Goal: Transaction & Acquisition: Purchase product/service

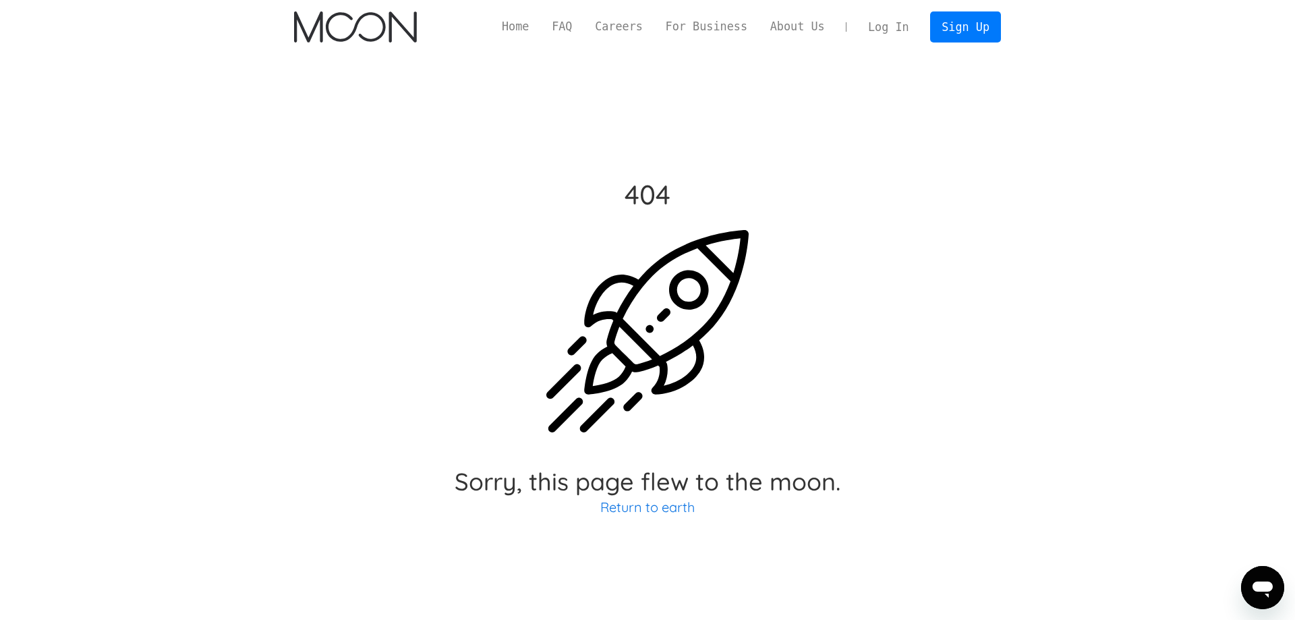
click at [380, 22] on img "home" at bounding box center [355, 26] width 122 height 31
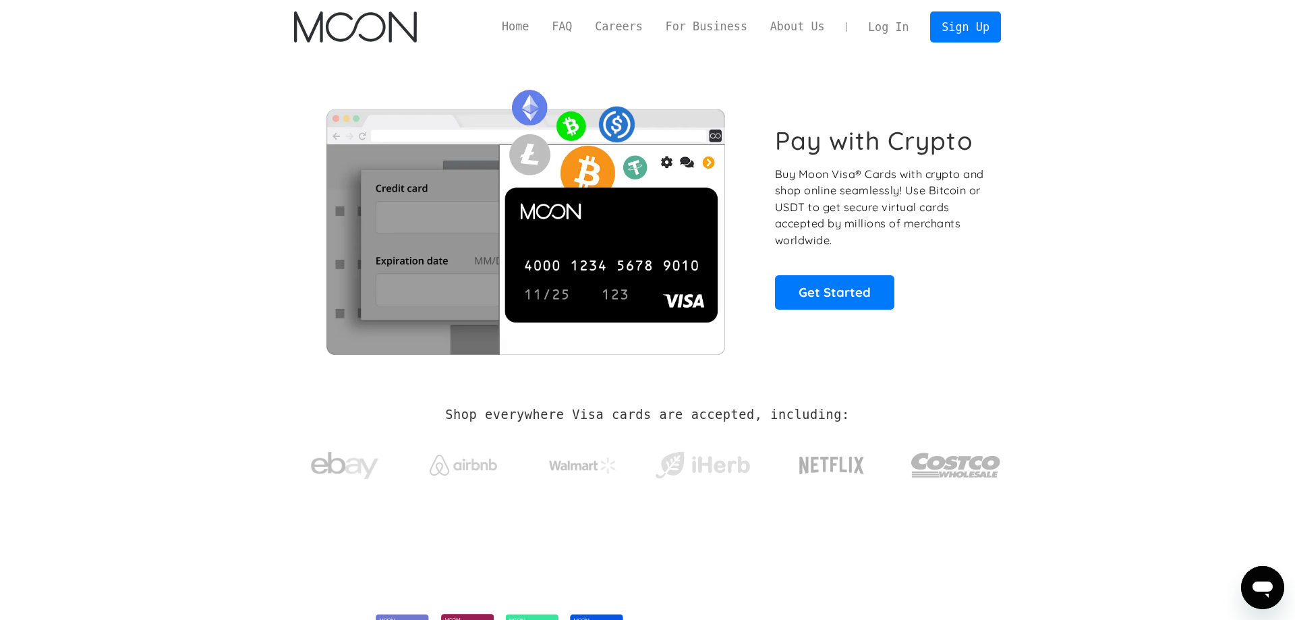
click at [894, 26] on link "Log In" at bounding box center [888, 27] width 63 height 30
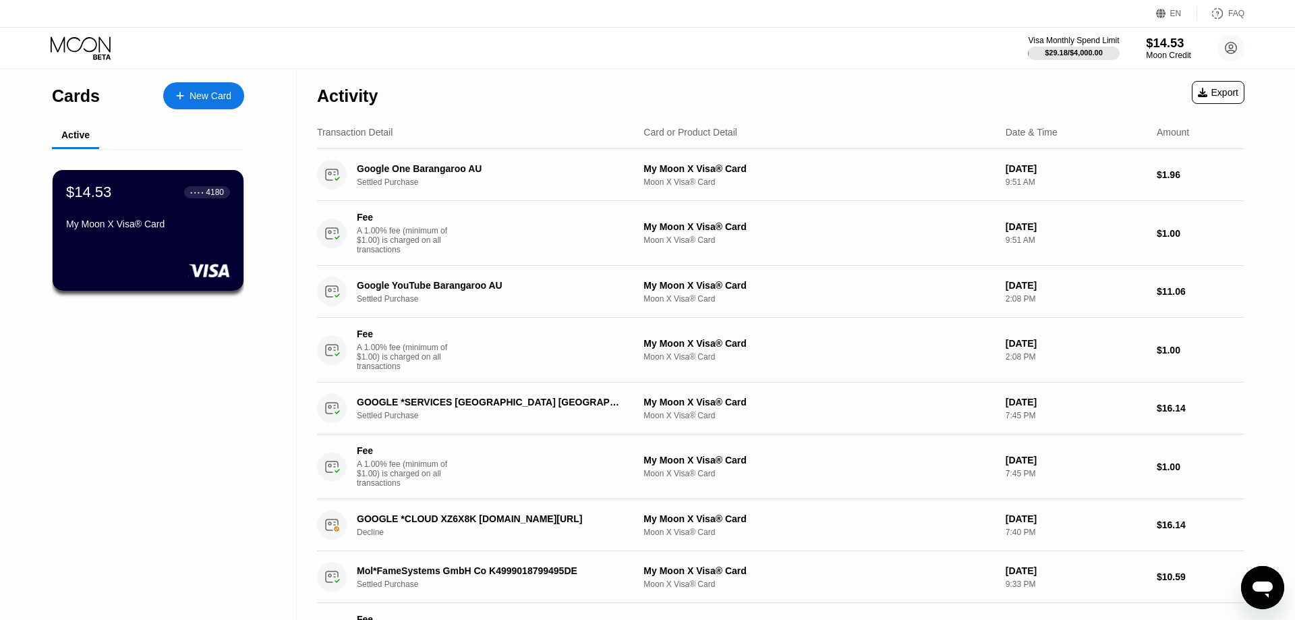
click at [1156, 37] on div "$14.53" at bounding box center [1168, 43] width 45 height 14
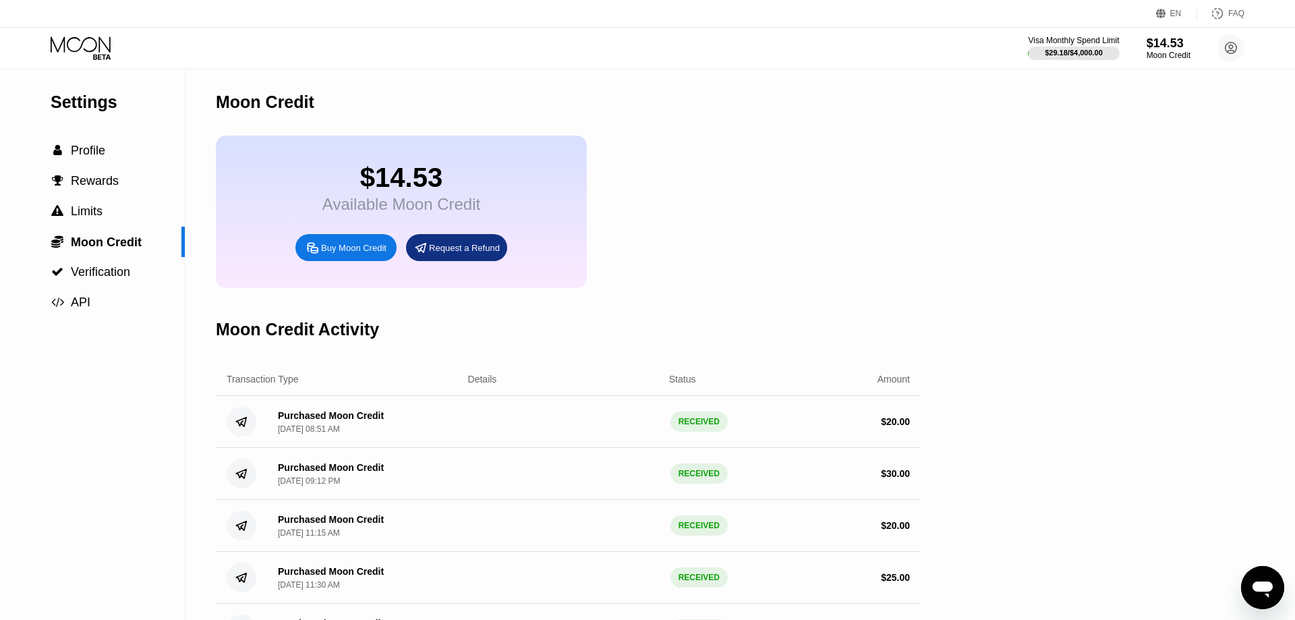
click at [332, 248] on div "Buy Moon Credit" at bounding box center [345, 247] width 101 height 27
type input "0"
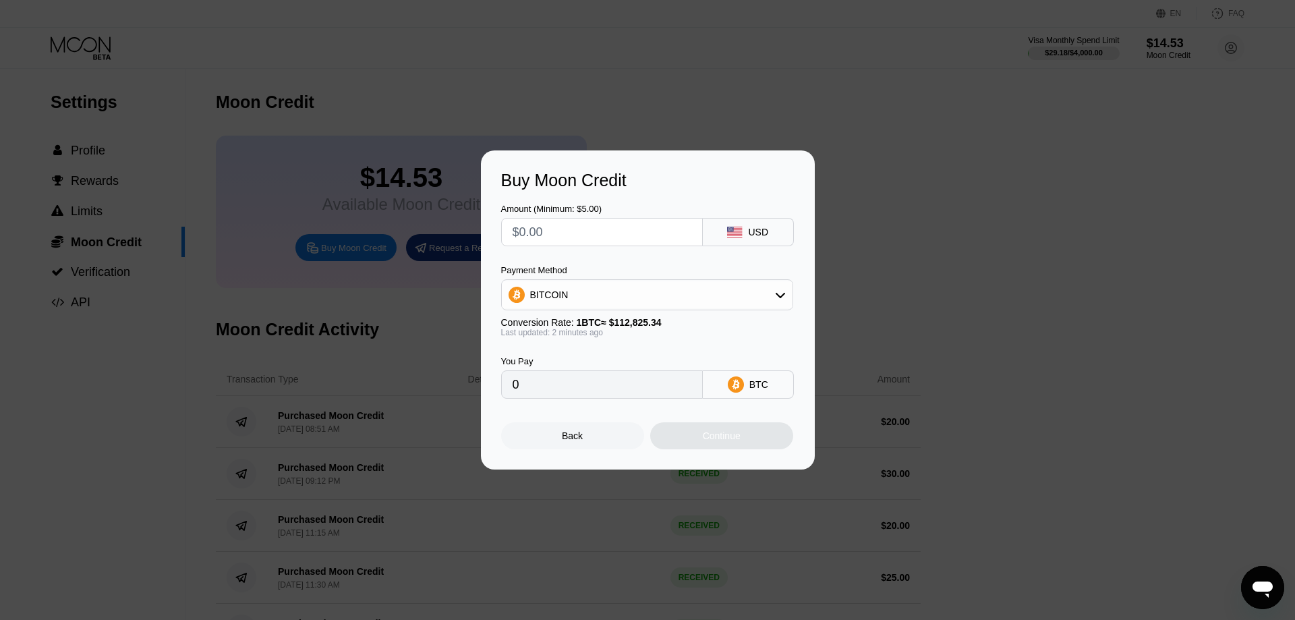
click at [580, 223] on input "text" at bounding box center [602, 232] width 179 height 27
type input "$2"
type input "0.00001773"
type input "$20"
type input "0.00017727"
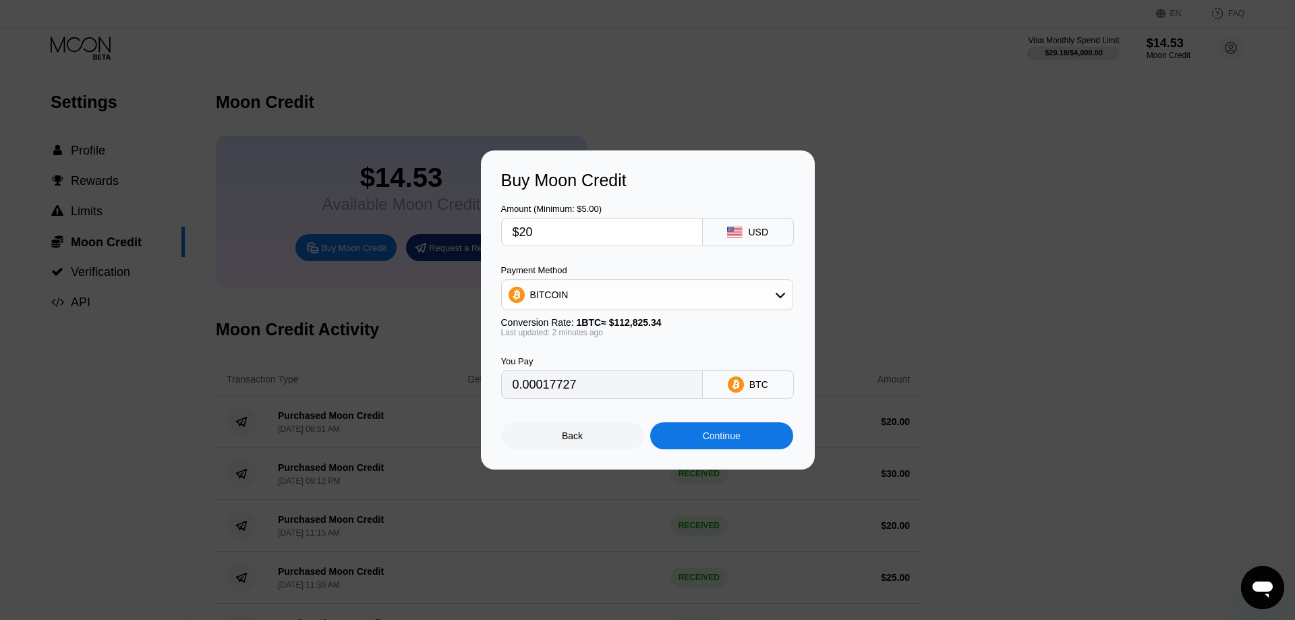
type input "$20"
click at [752, 390] on div "BTC" at bounding box center [759, 384] width 19 height 11
click at [719, 297] on div "BITCOIN" at bounding box center [647, 294] width 291 height 27
click at [734, 441] on div "Continue" at bounding box center [722, 435] width 38 height 11
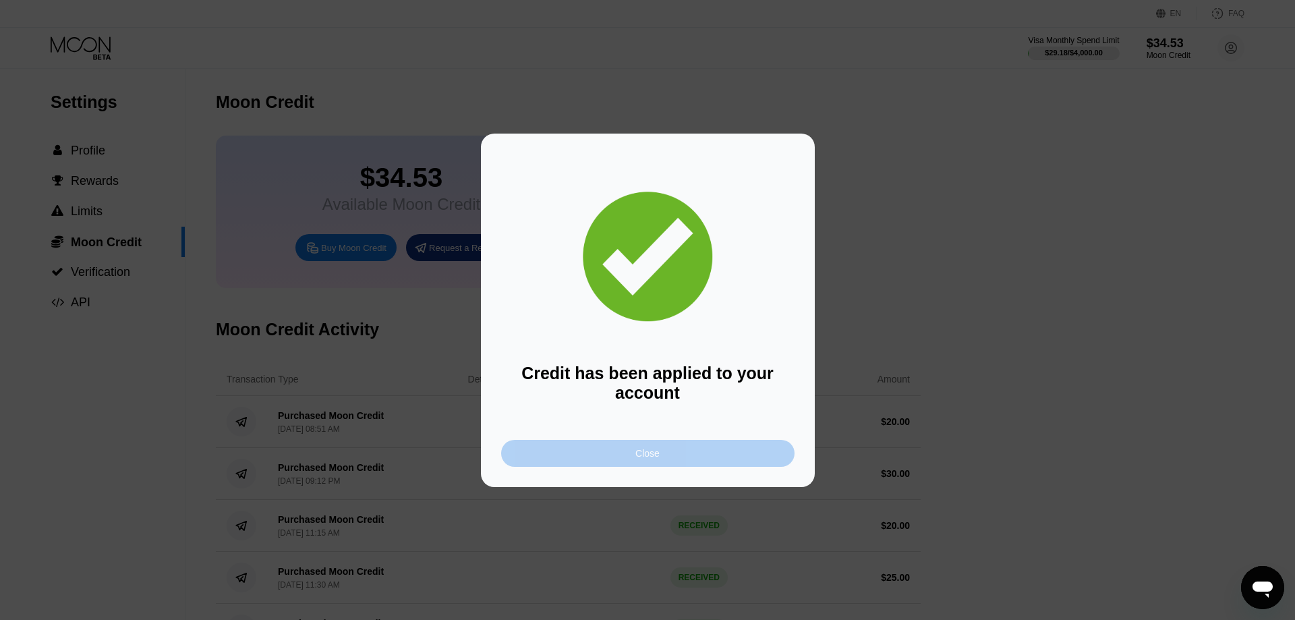
drag, startPoint x: 654, startPoint y: 453, endPoint x: 808, endPoint y: 426, distance: 155.5
click at [655, 453] on div "Close" at bounding box center [648, 453] width 24 height 11
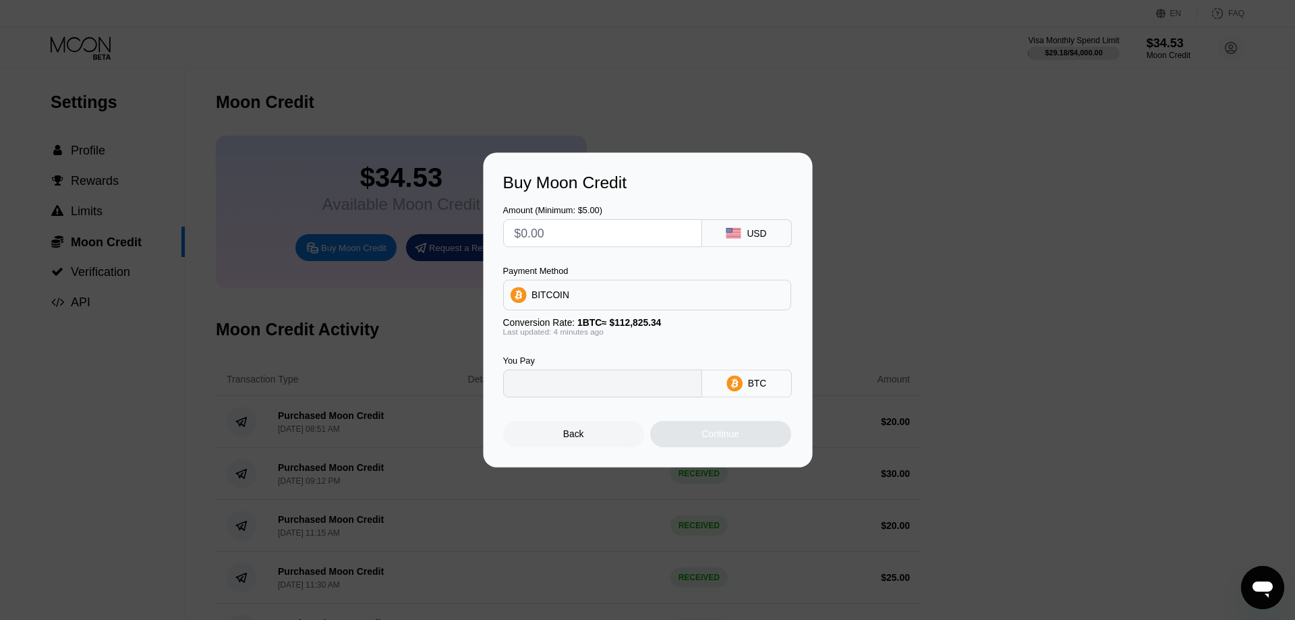
type input "0"
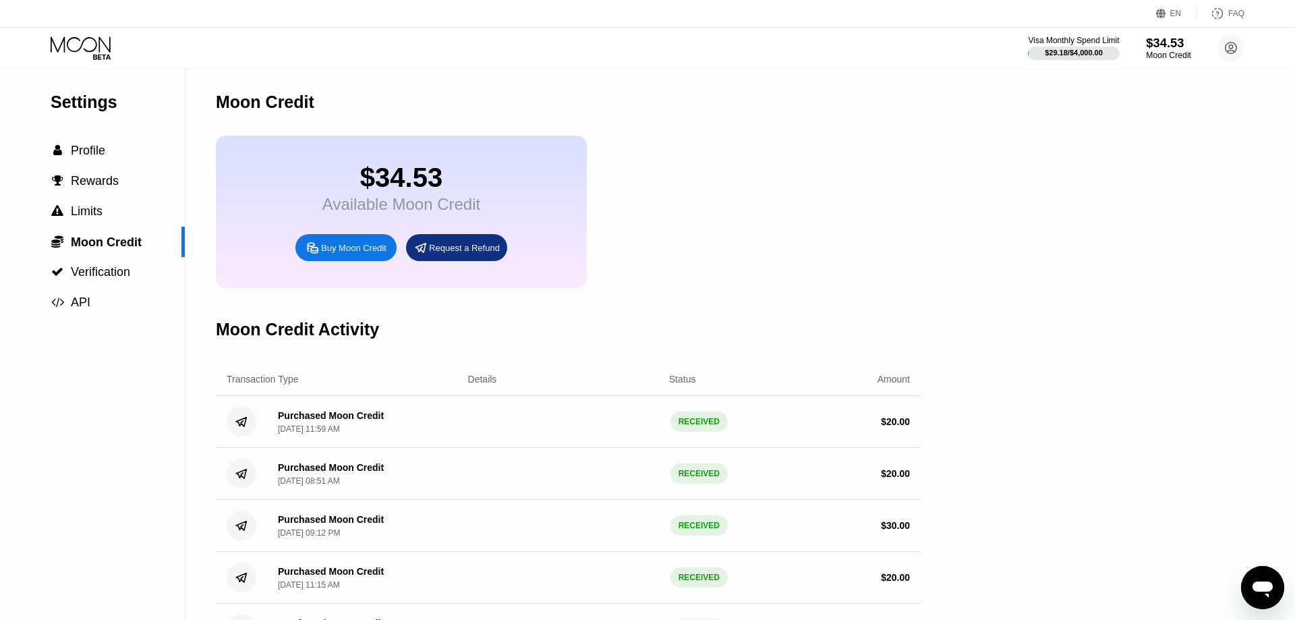
click at [1164, 40] on div "$34.53" at bounding box center [1168, 43] width 45 height 14
click at [105, 154] on span "Profile" at bounding box center [88, 150] width 34 height 13
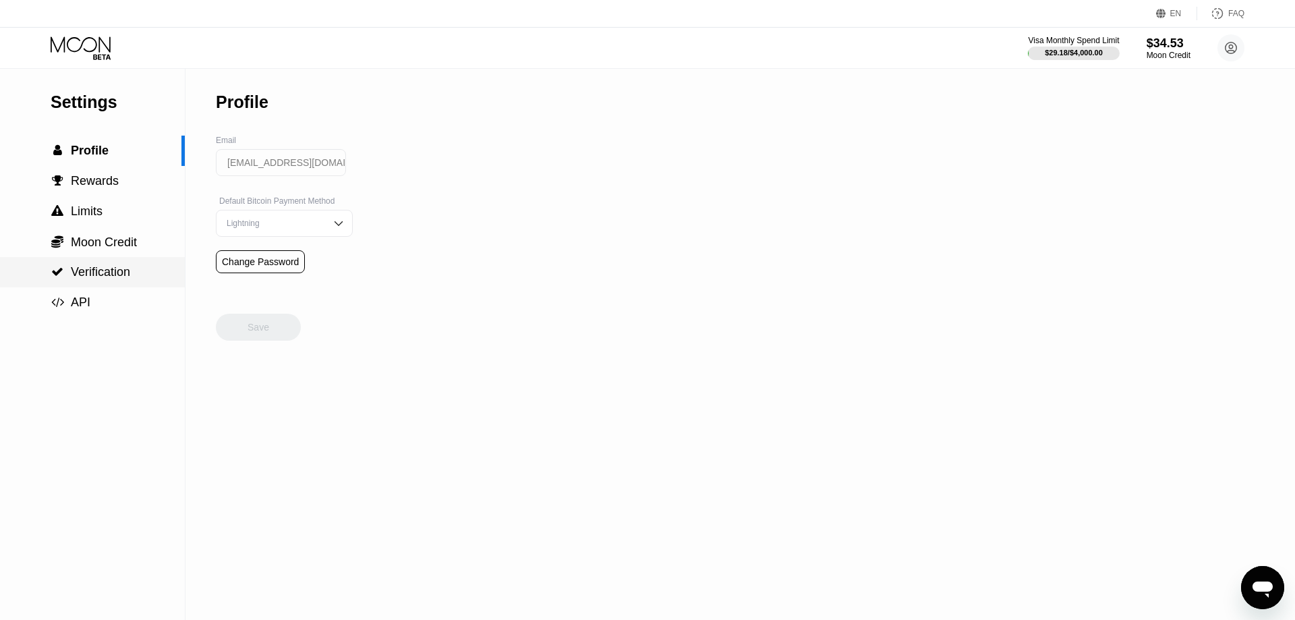
click at [109, 273] on span "Verification" at bounding box center [100, 271] width 59 height 13
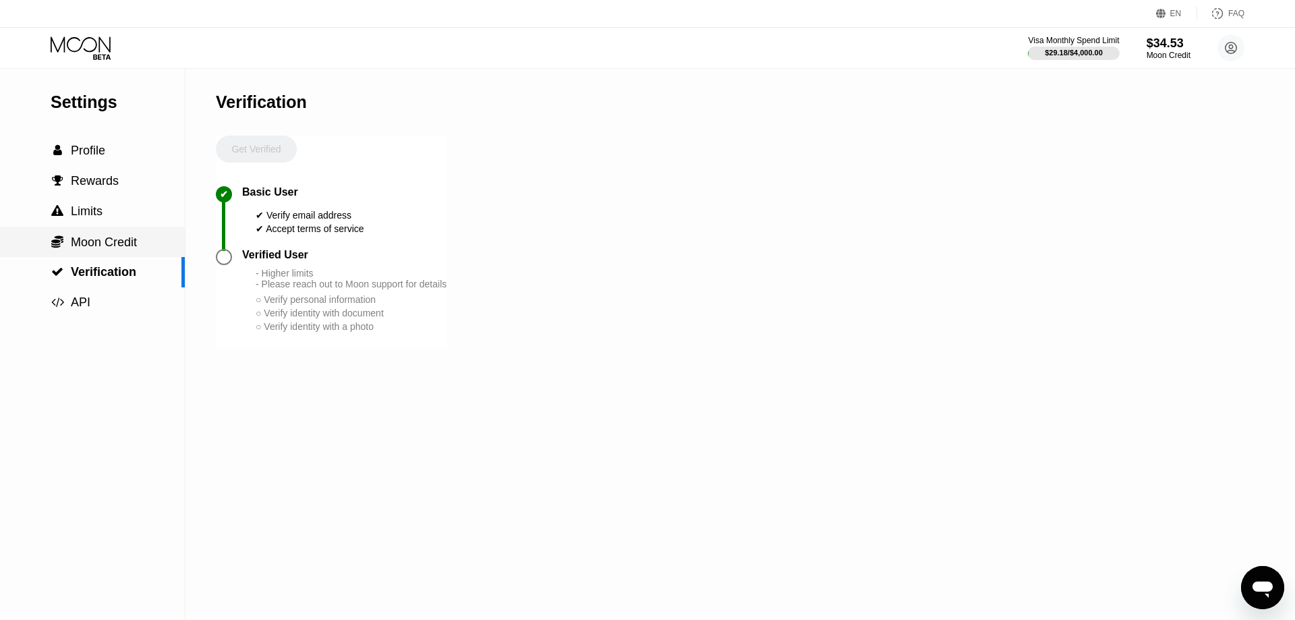
click at [112, 242] on span "Moon Credit" at bounding box center [104, 241] width 66 height 13
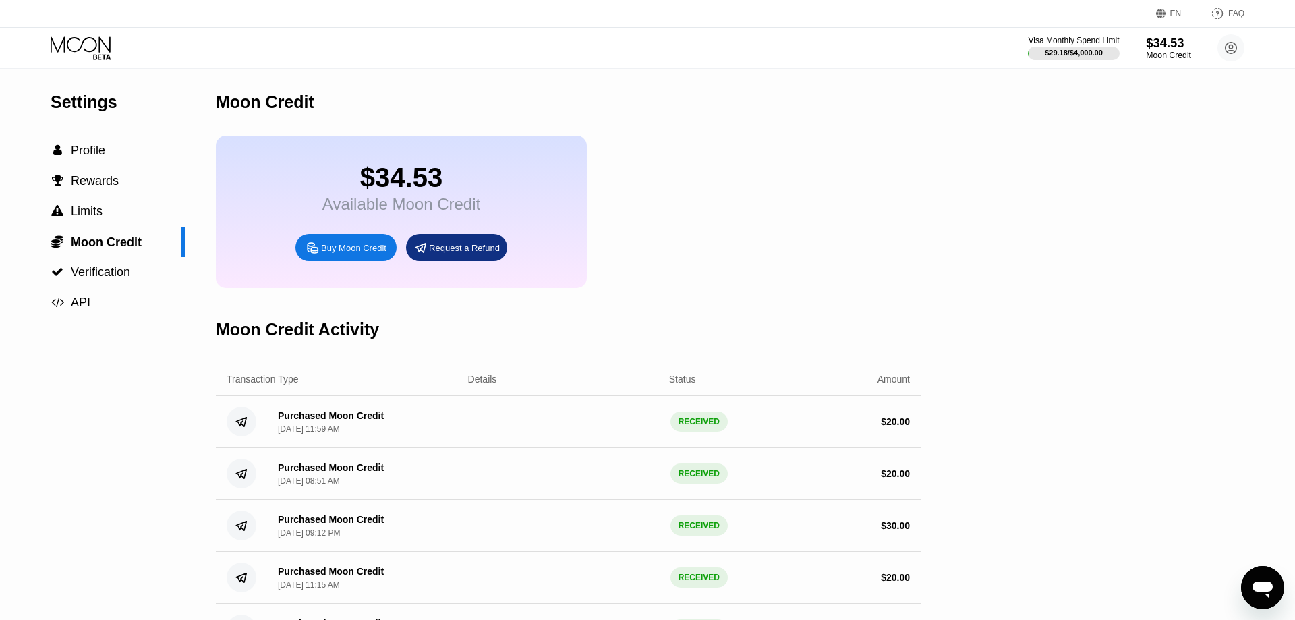
click at [1166, 36] on div "$34.53" at bounding box center [1168, 43] width 45 height 14
click at [1085, 49] on div "$29.18 / $4,000.00" at bounding box center [1073, 53] width 59 height 8
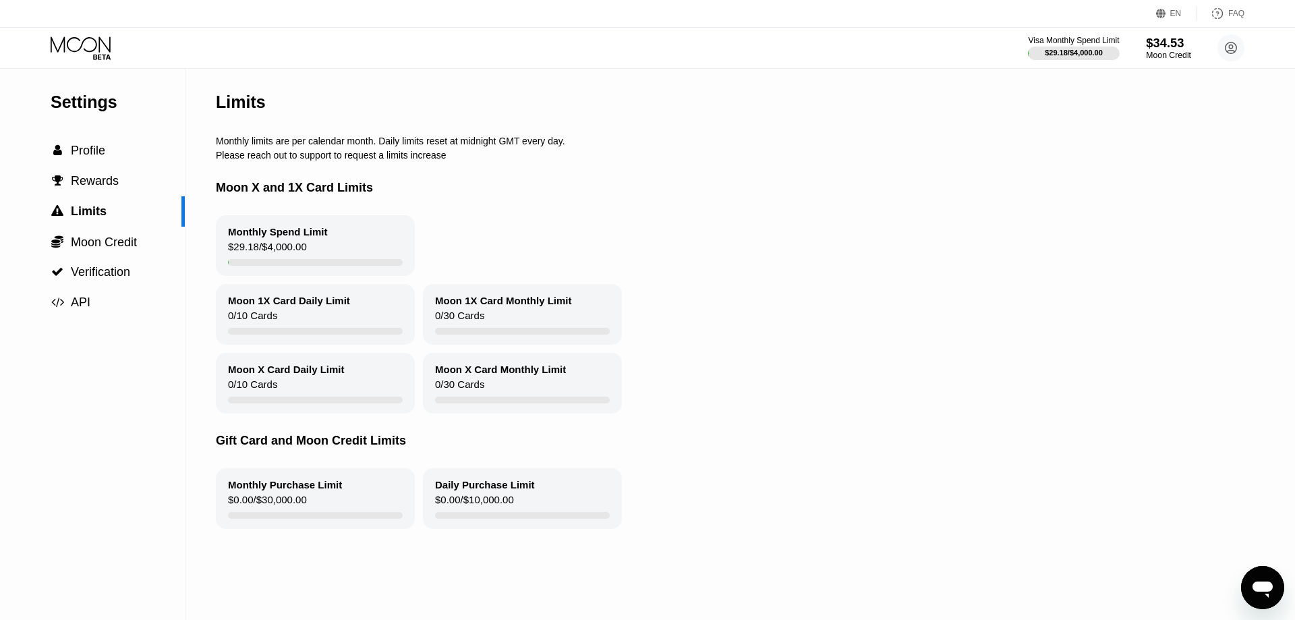
click at [1159, 46] on div "$34.53" at bounding box center [1168, 43] width 45 height 14
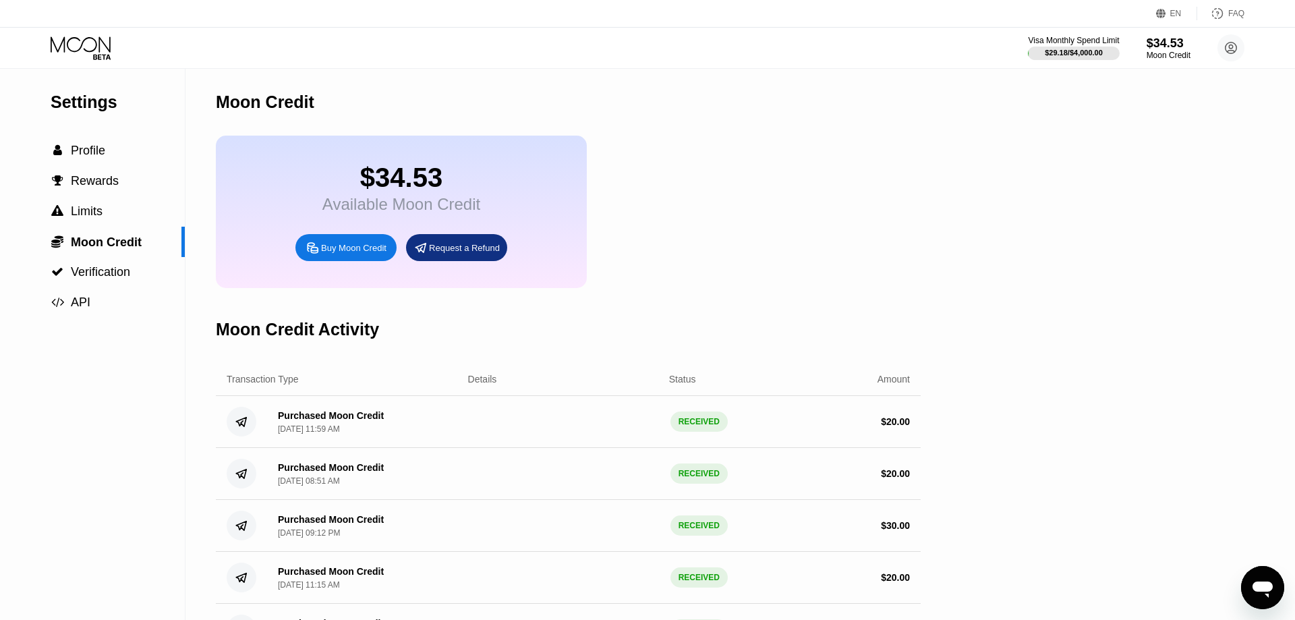
click at [67, 32] on div "Visa Monthly Spend Limit $29.18 / $4,000.00 $34.53 Moon Credit hamed.d@gmail.co…" at bounding box center [647, 48] width 1295 height 40
click at [71, 45] on icon at bounding box center [82, 48] width 63 height 24
